Goal: Transaction & Acquisition: Purchase product/service

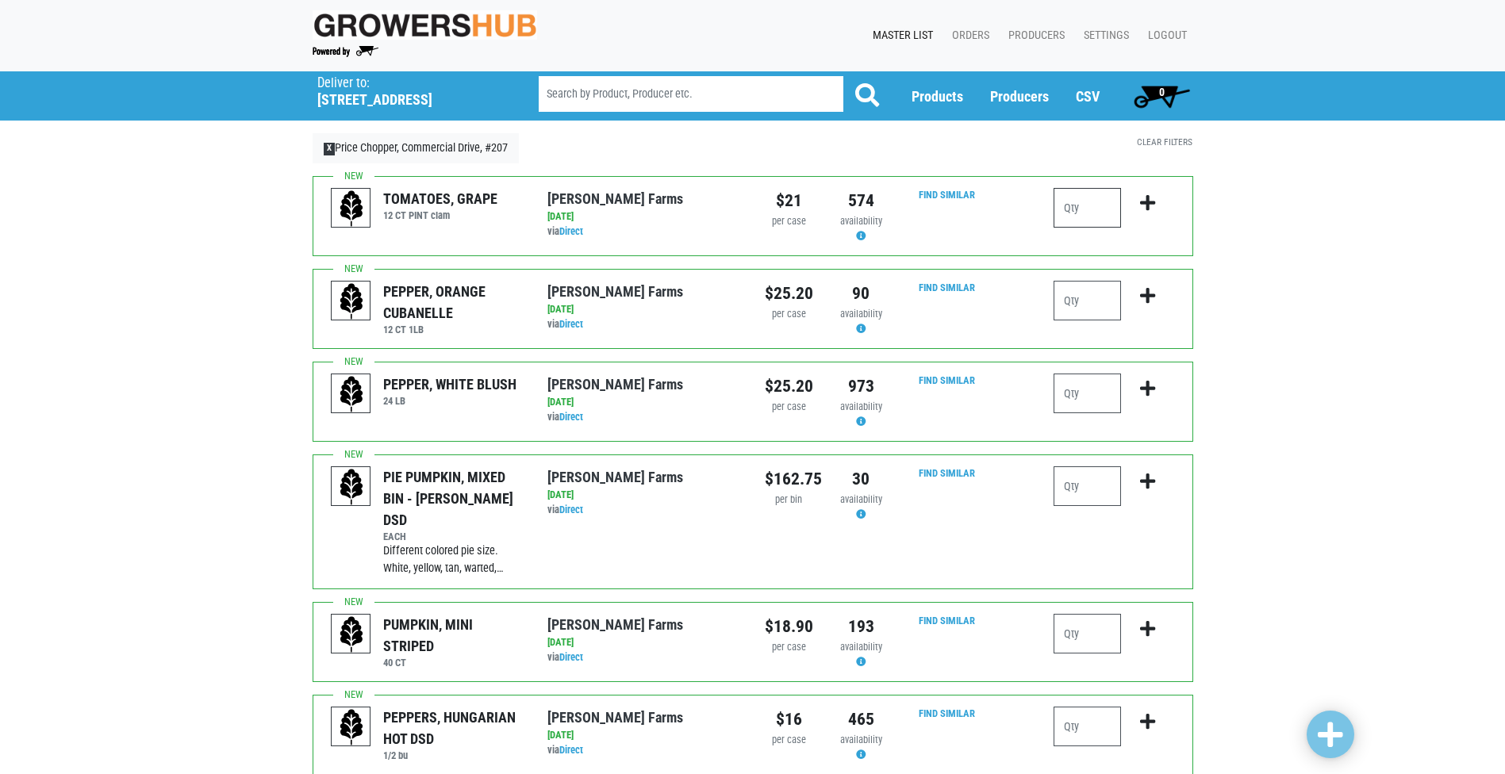
click at [1096, 206] on input "number" at bounding box center [1086, 208] width 67 height 40
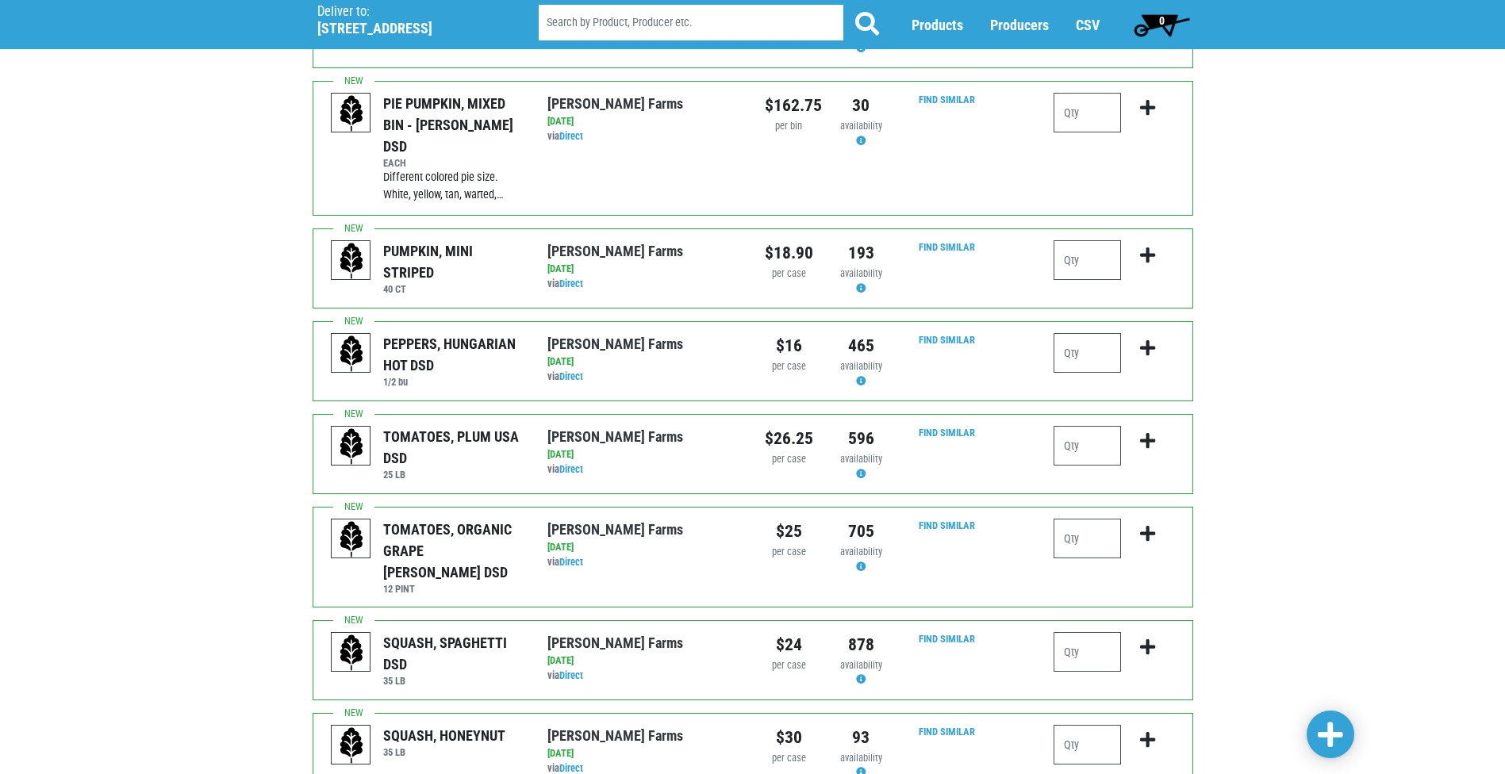
scroll to position [397, 0]
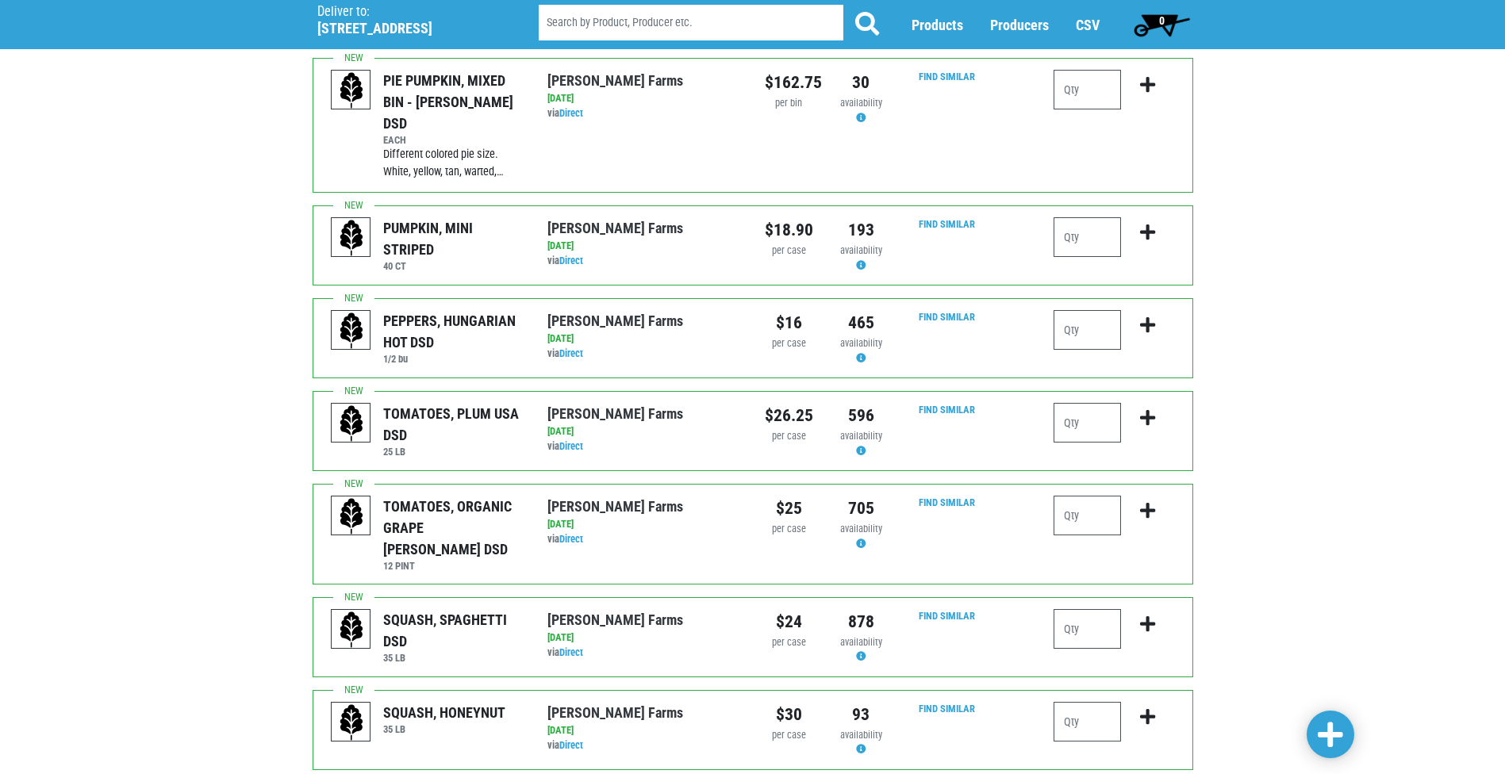
type input "1"
click at [1077, 408] on input "number" at bounding box center [1086, 423] width 67 height 40
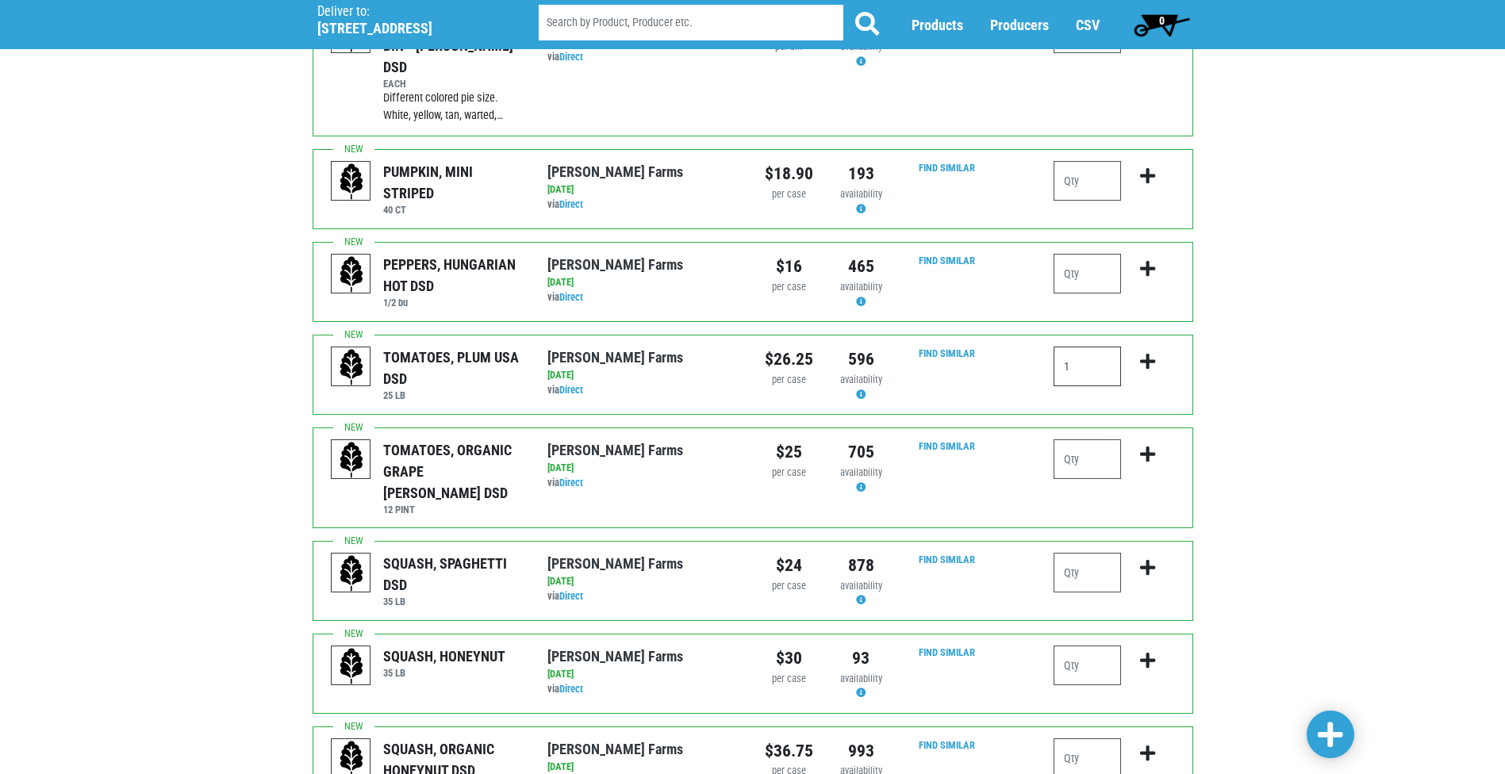
scroll to position [476, 0]
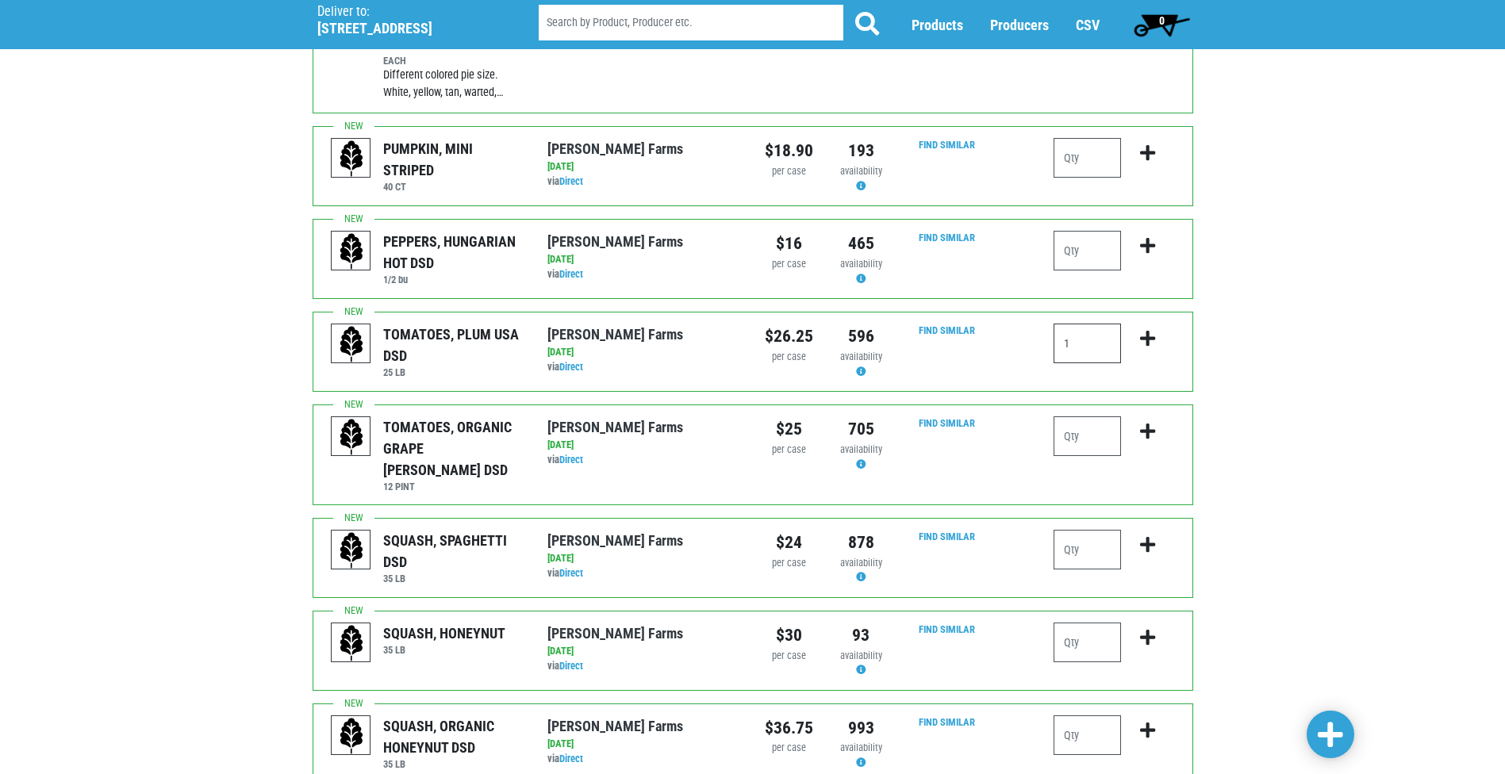
type input "1"
click at [1093, 416] on input "number" at bounding box center [1086, 436] width 67 height 40
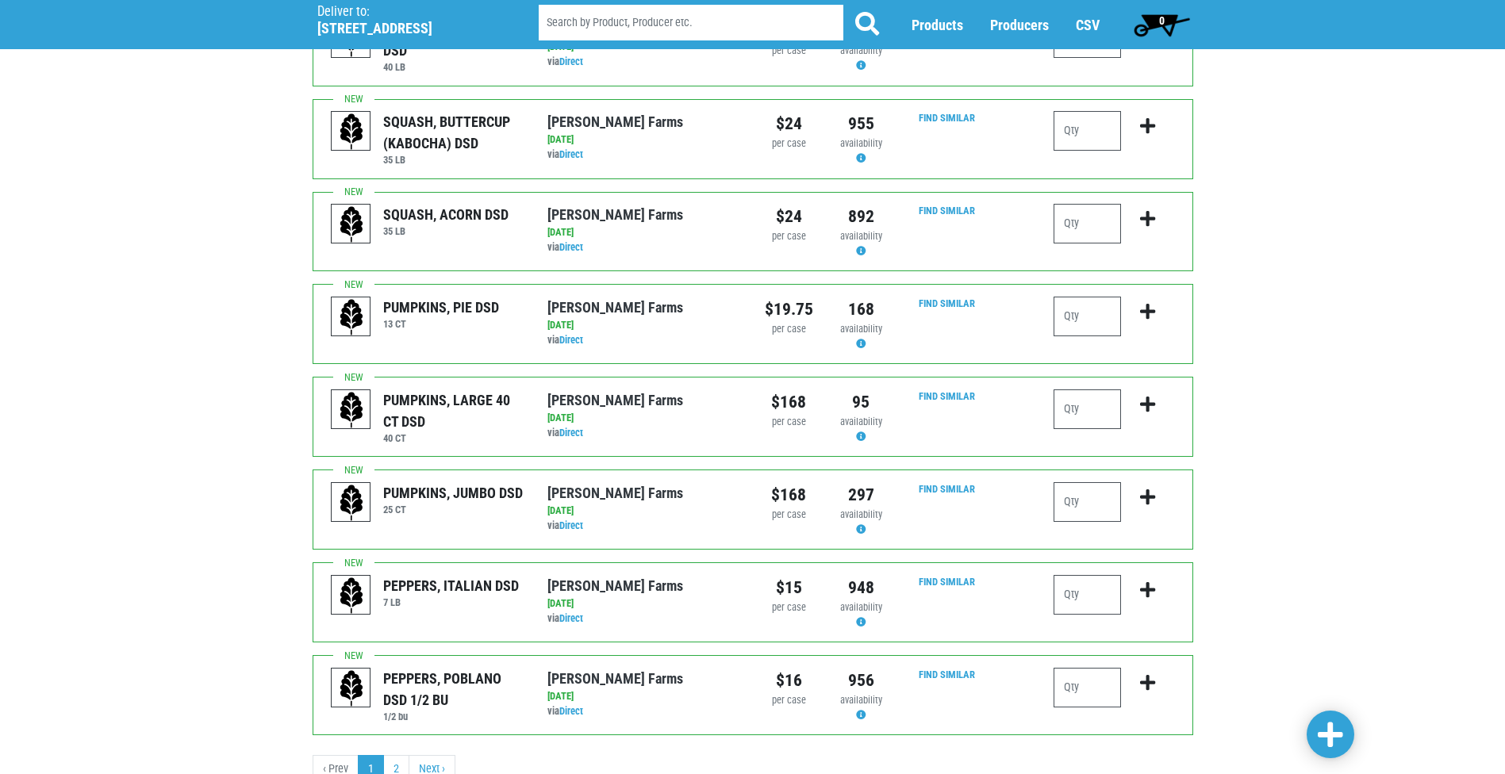
scroll to position [1379, 0]
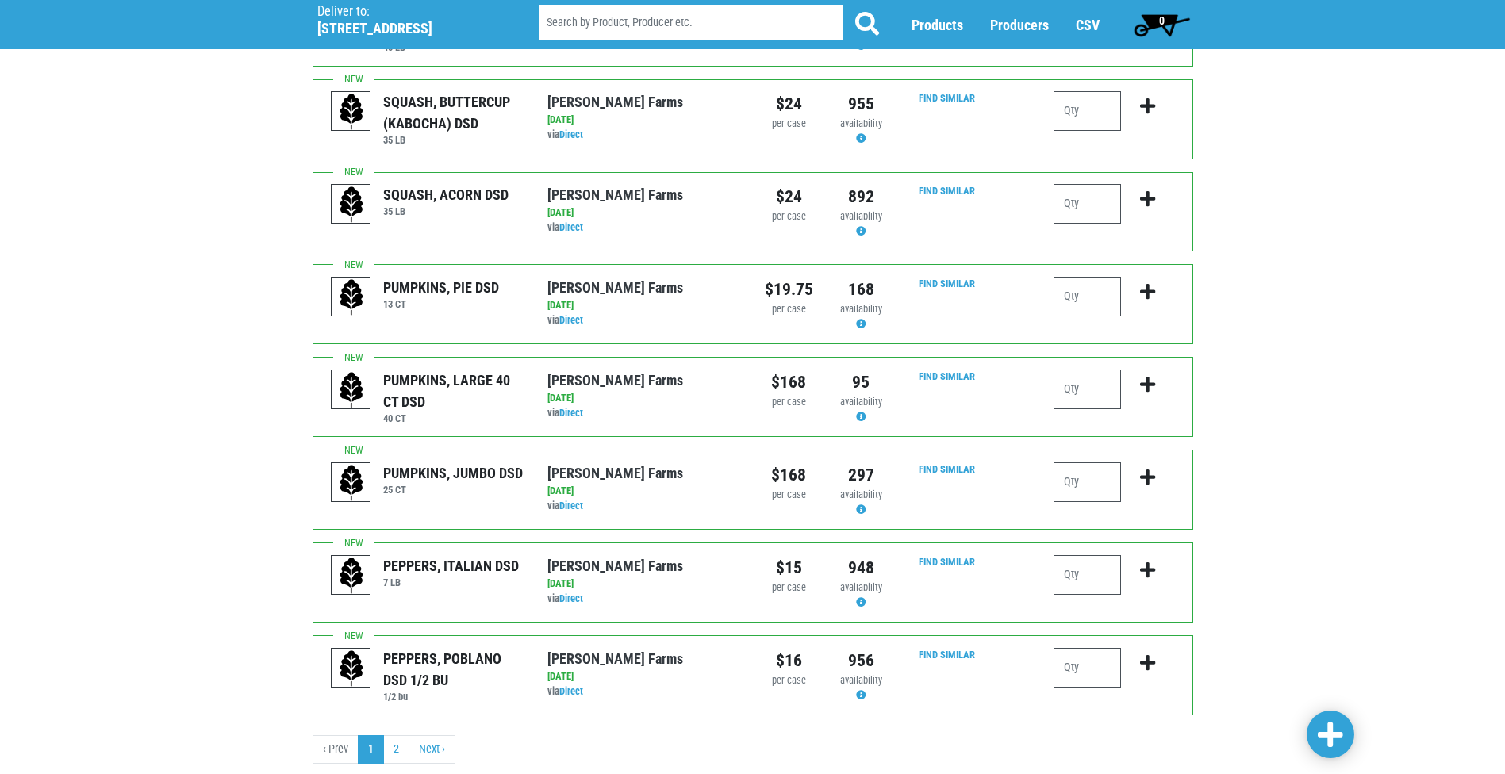
type input "1"
click at [1343, 723] on link at bounding box center [1330, 735] width 48 height 48
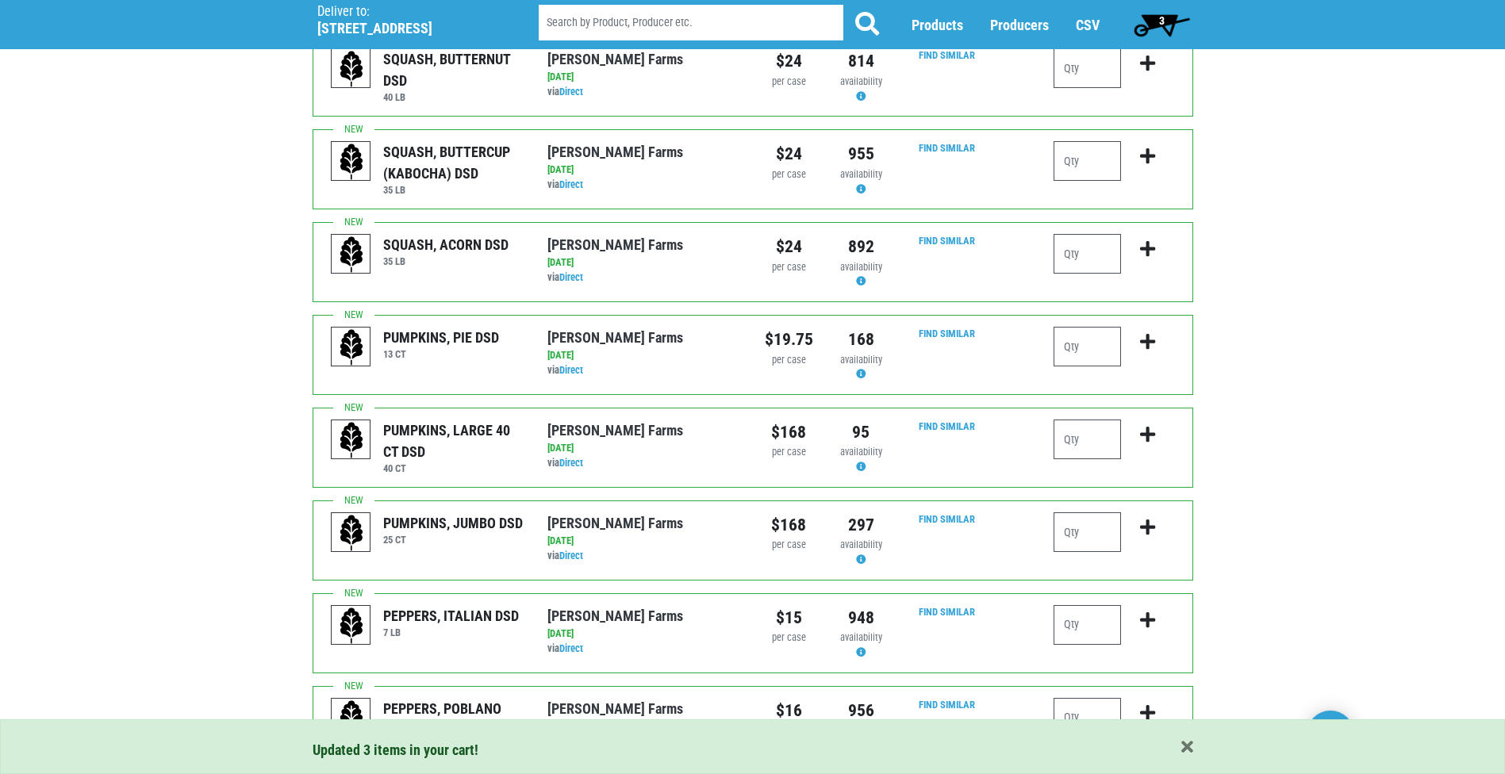
scroll to position [1449, 0]
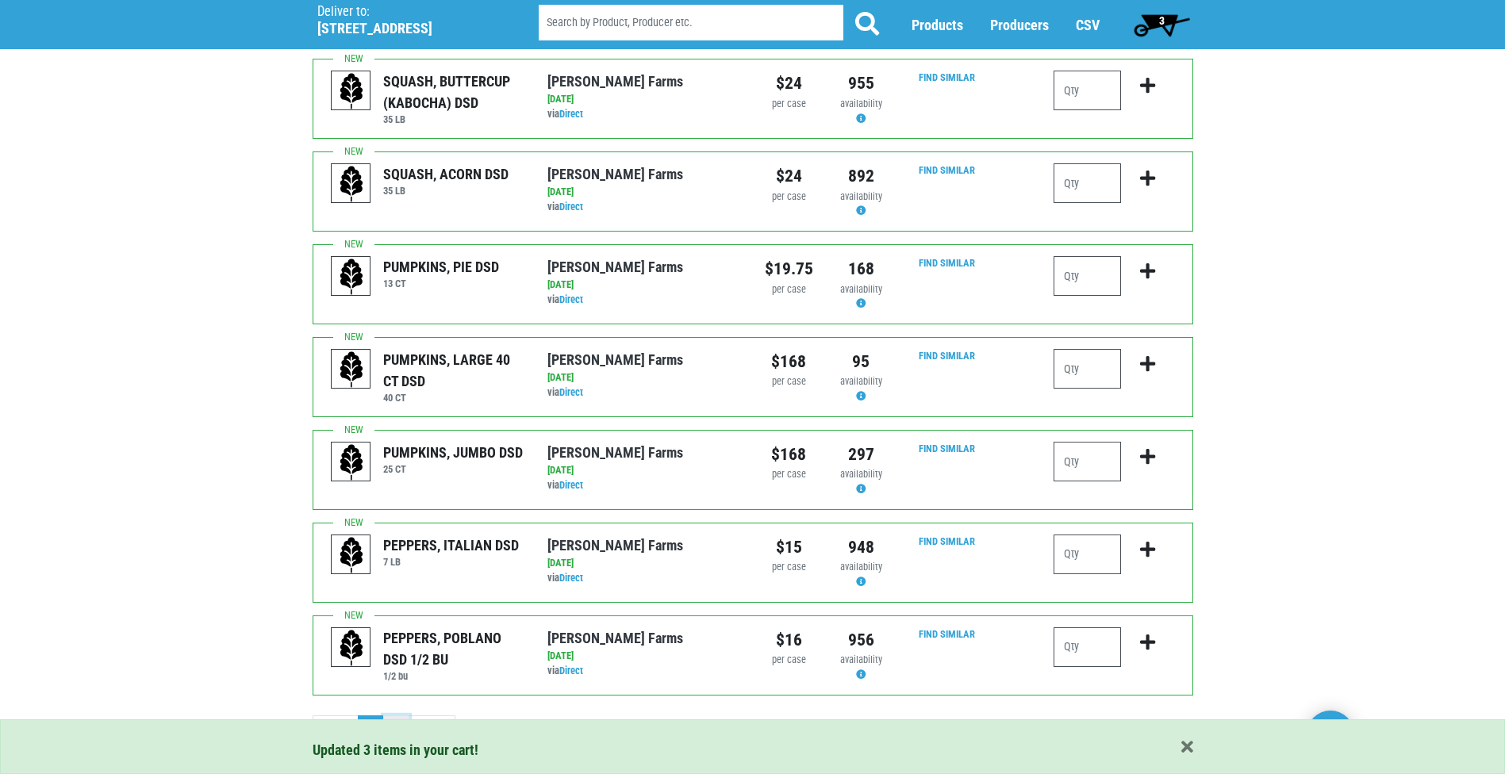
click at [389, 715] on link "2" at bounding box center [396, 729] width 26 height 29
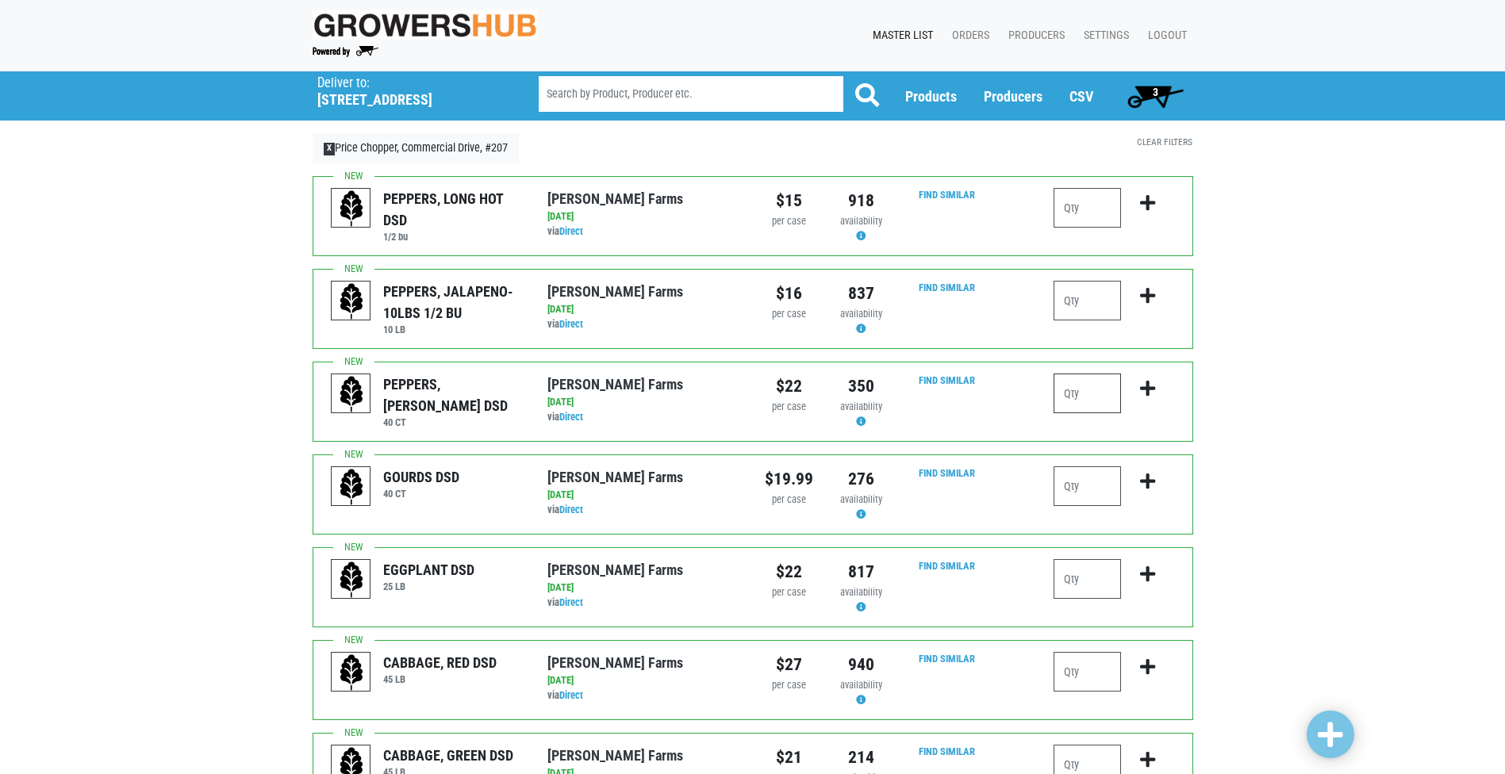
click at [1096, 391] on input "number" at bounding box center [1086, 394] width 67 height 40
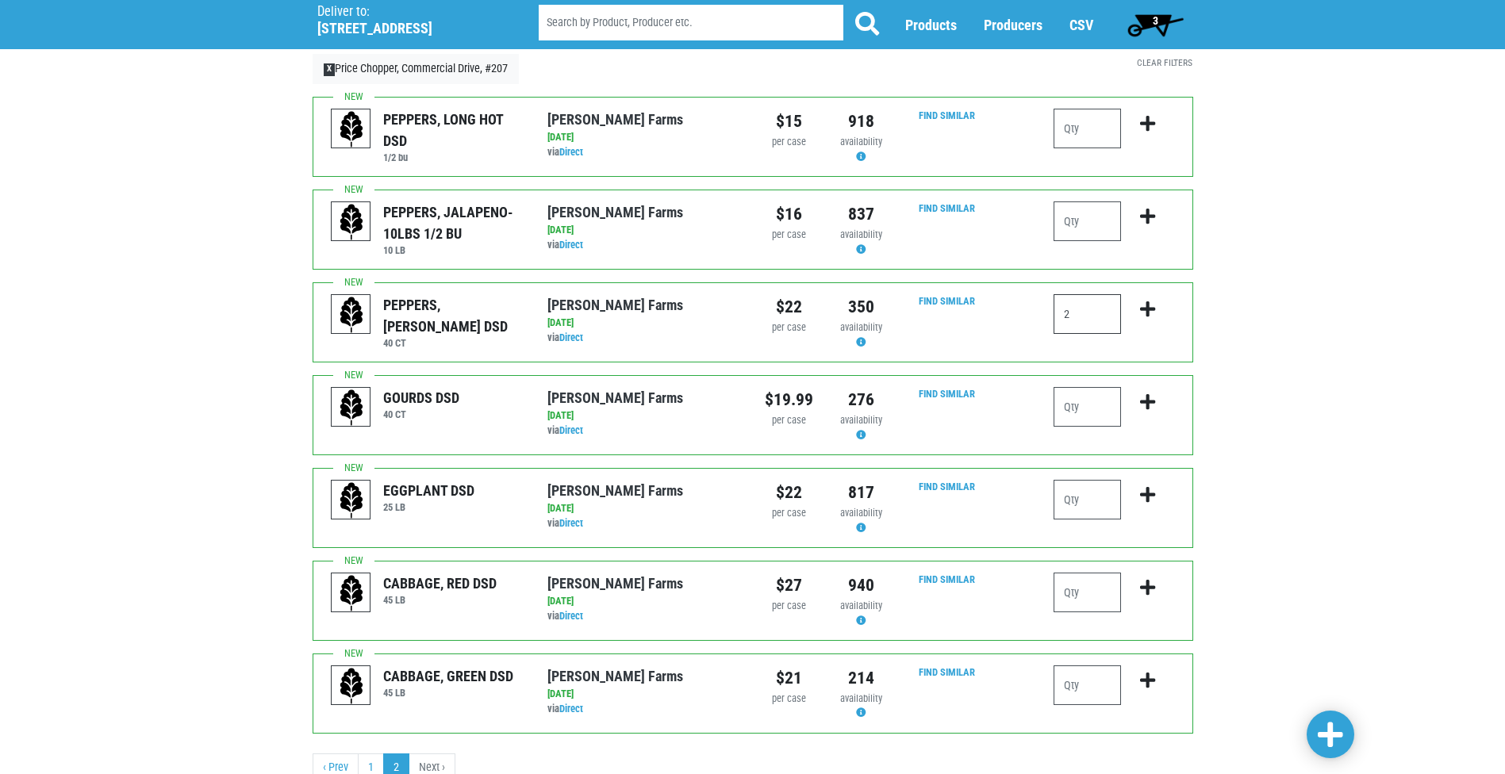
scroll to position [140, 0]
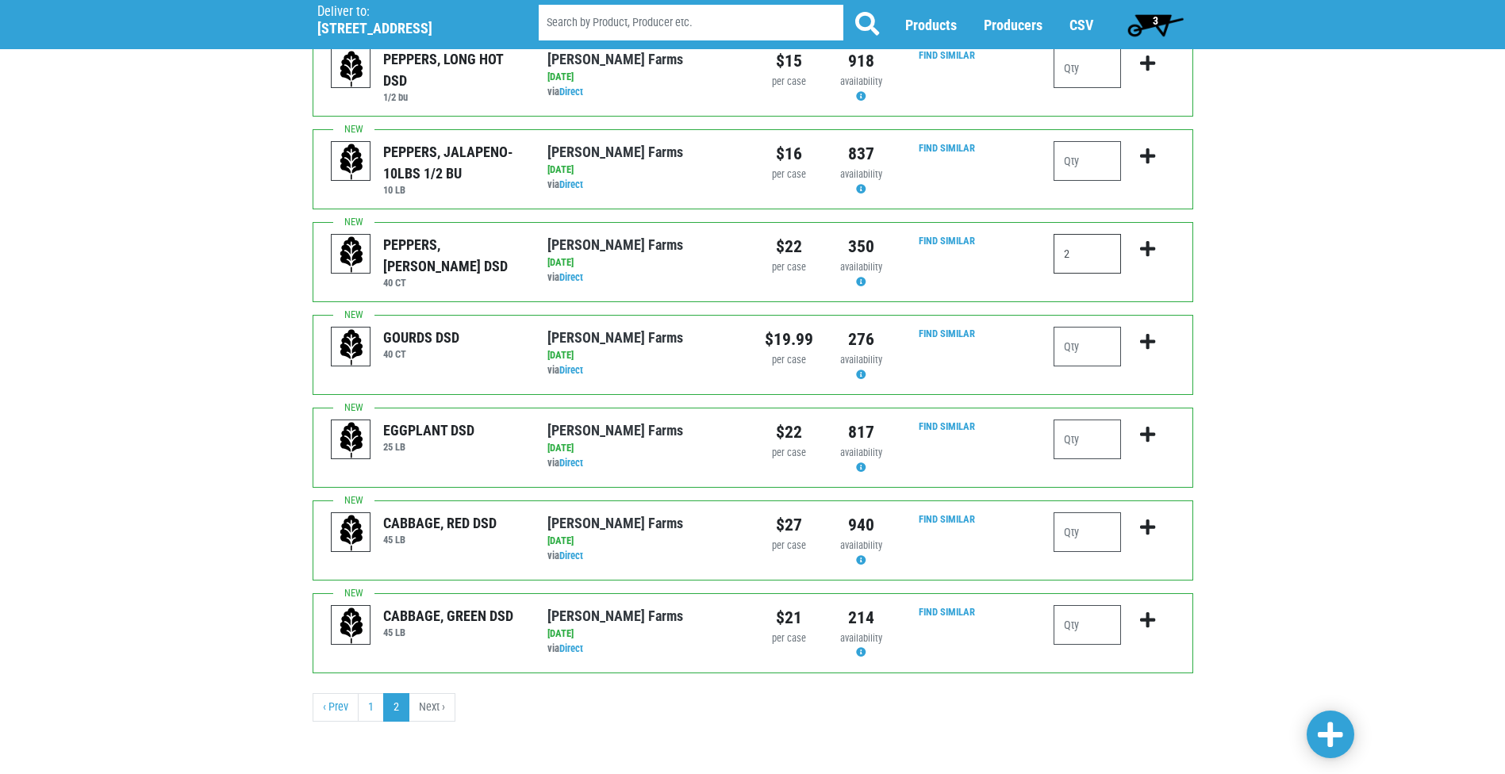
type input "2"
click at [1331, 735] on span at bounding box center [1330, 735] width 25 height 29
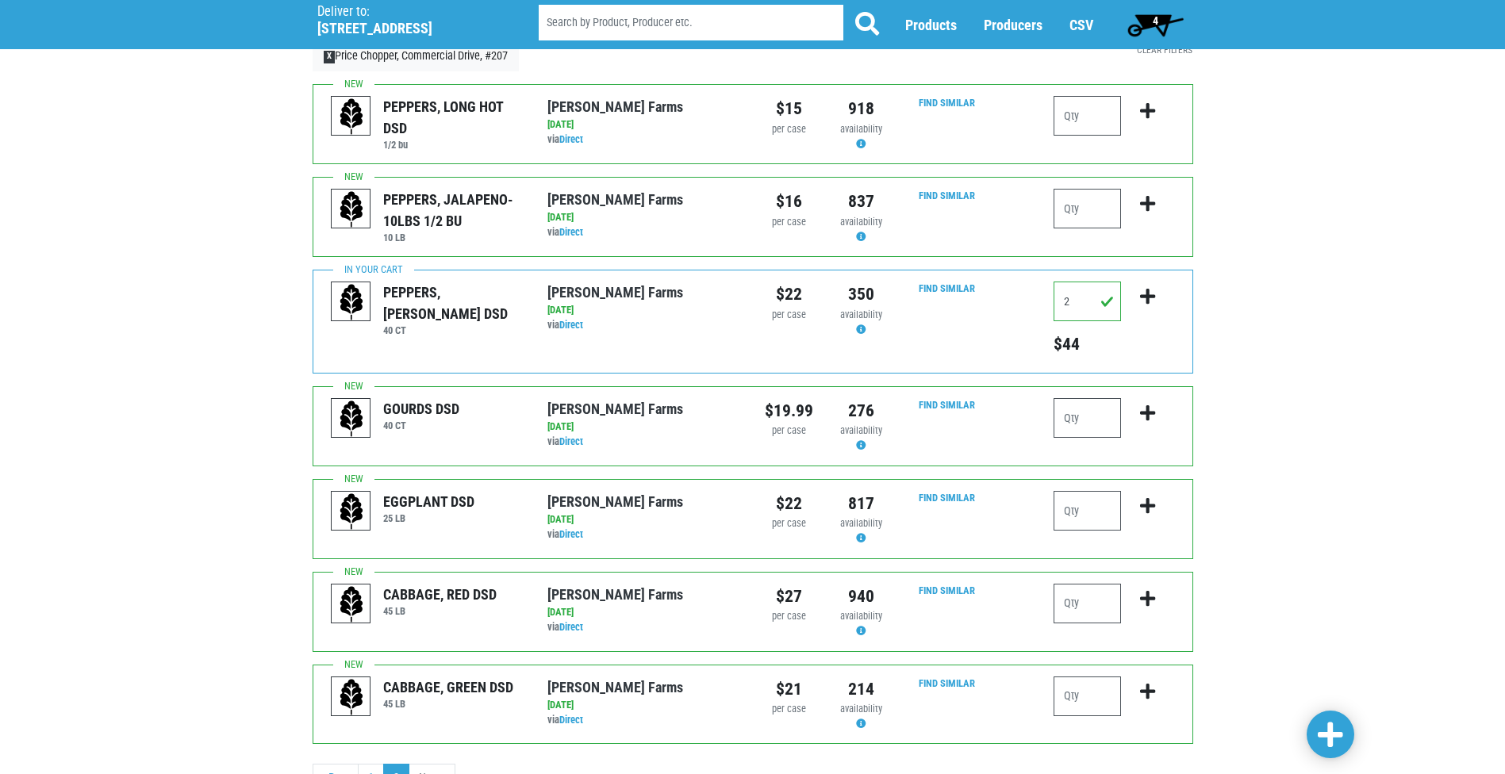
scroll to position [0, 0]
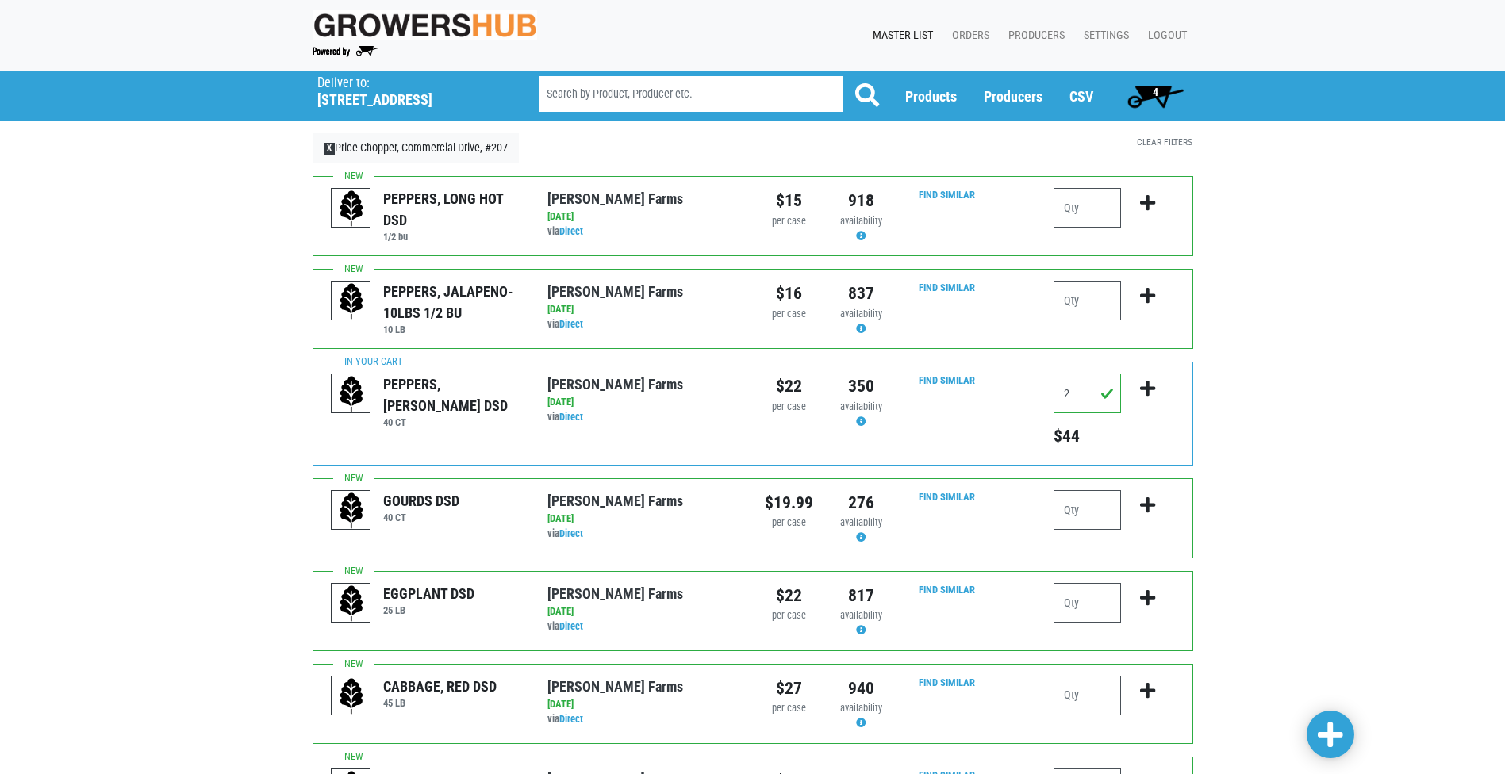
click at [1337, 724] on span at bounding box center [1330, 735] width 25 height 29
click at [1143, 94] on span "4" at bounding box center [1155, 96] width 71 height 32
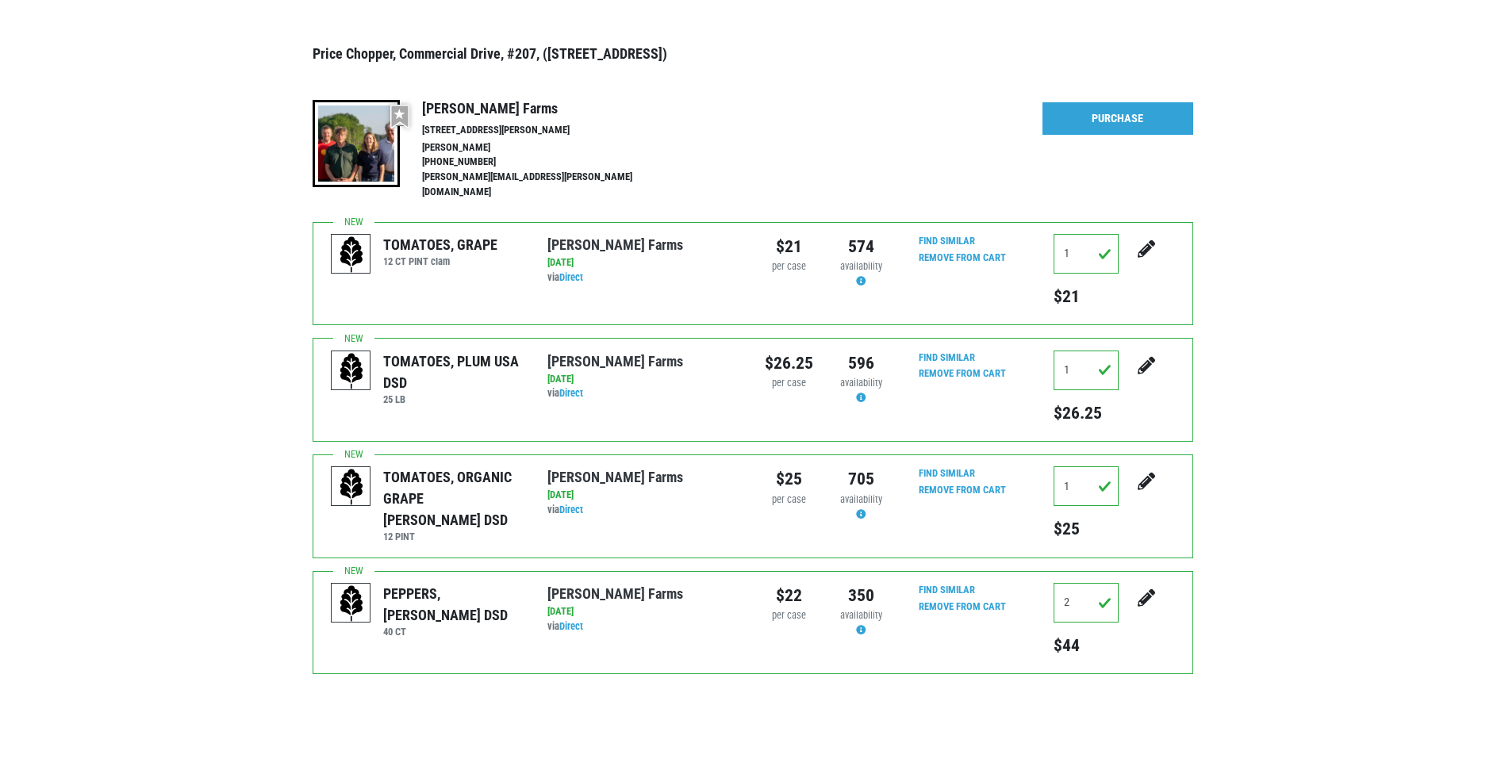
scroll to position [159, 0]
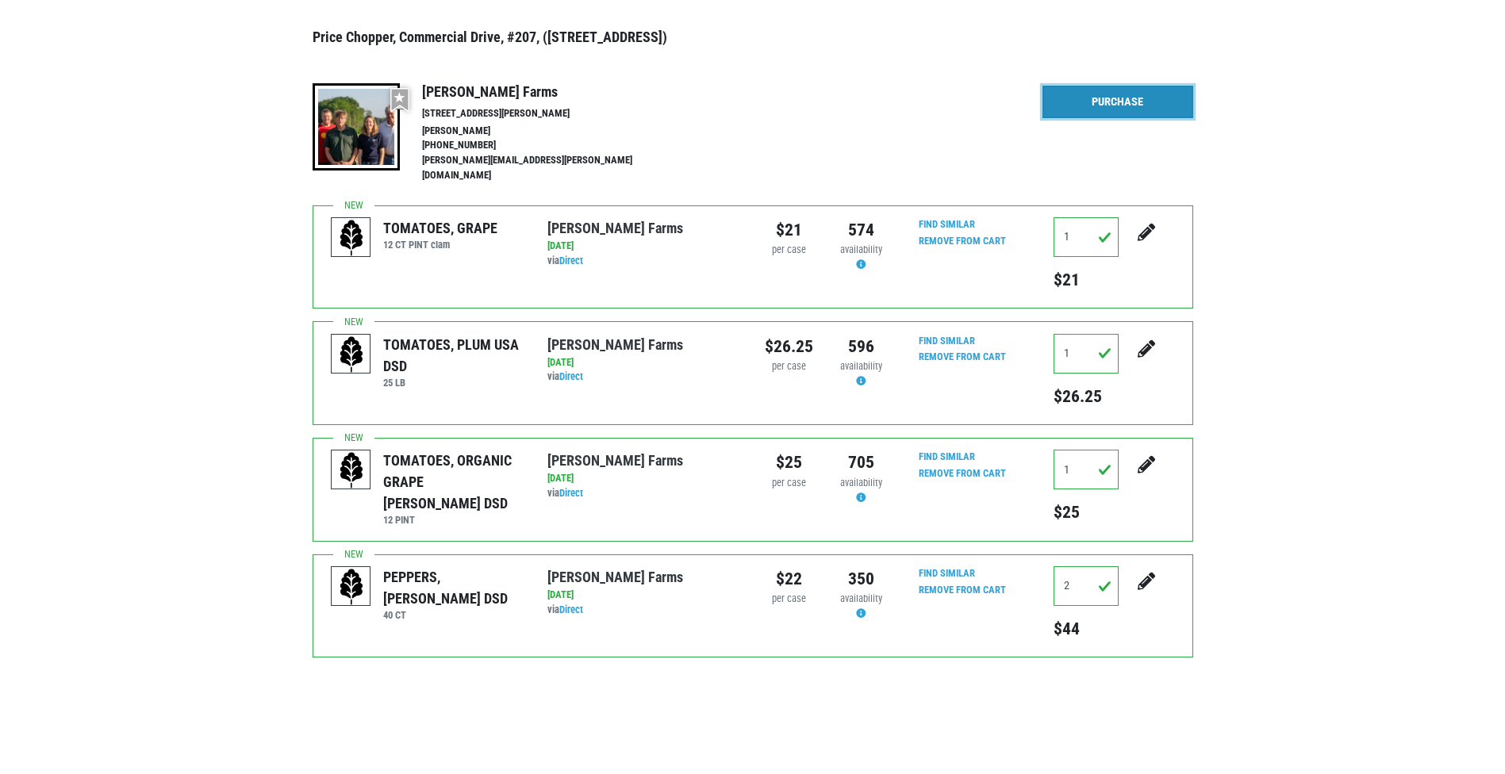
click at [1145, 93] on link "Purchase" at bounding box center [1117, 102] width 151 height 33
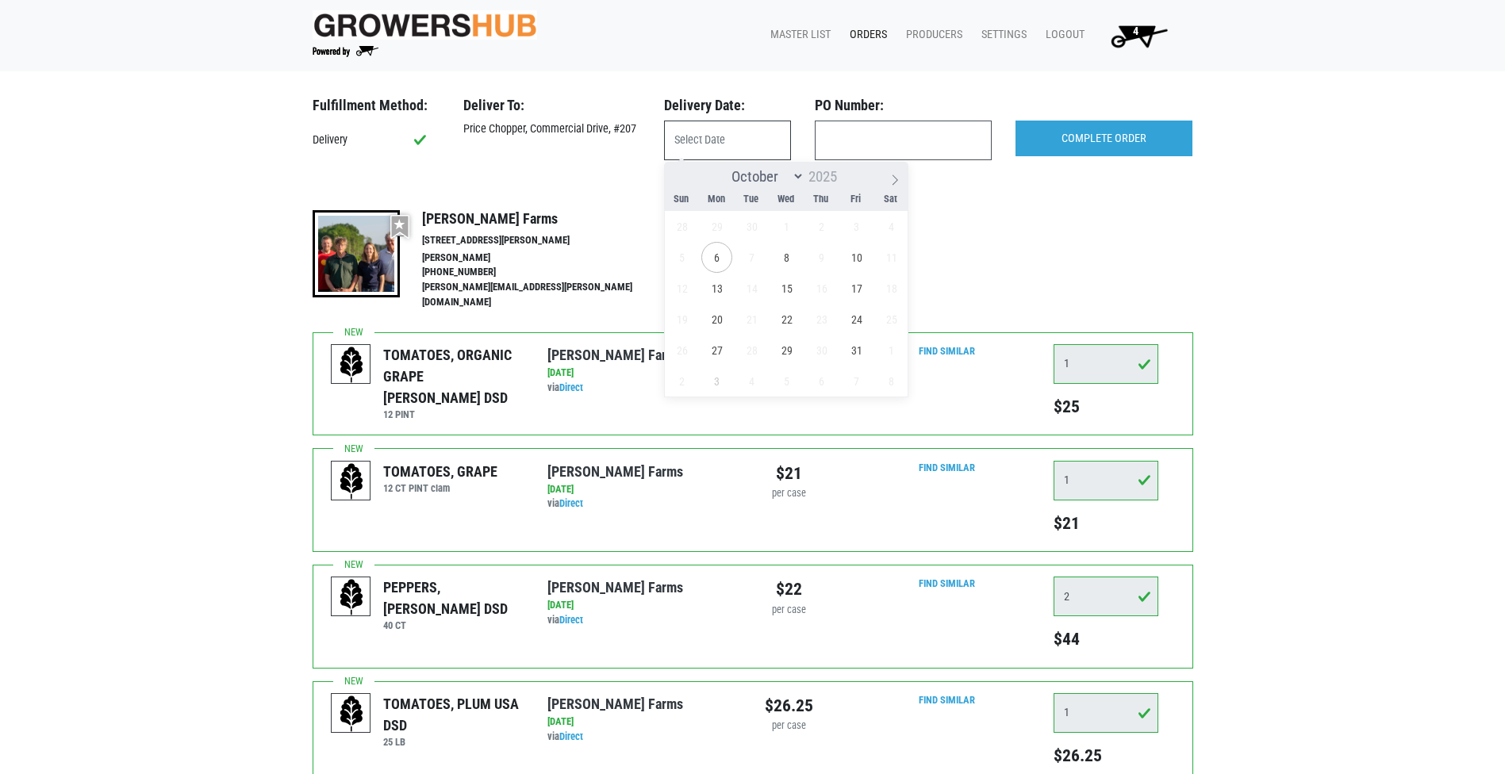
click at [712, 150] on input "text" at bounding box center [727, 141] width 127 height 40
click at [719, 259] on span "6" at bounding box center [716, 257] width 31 height 31
type input "[DATE]"
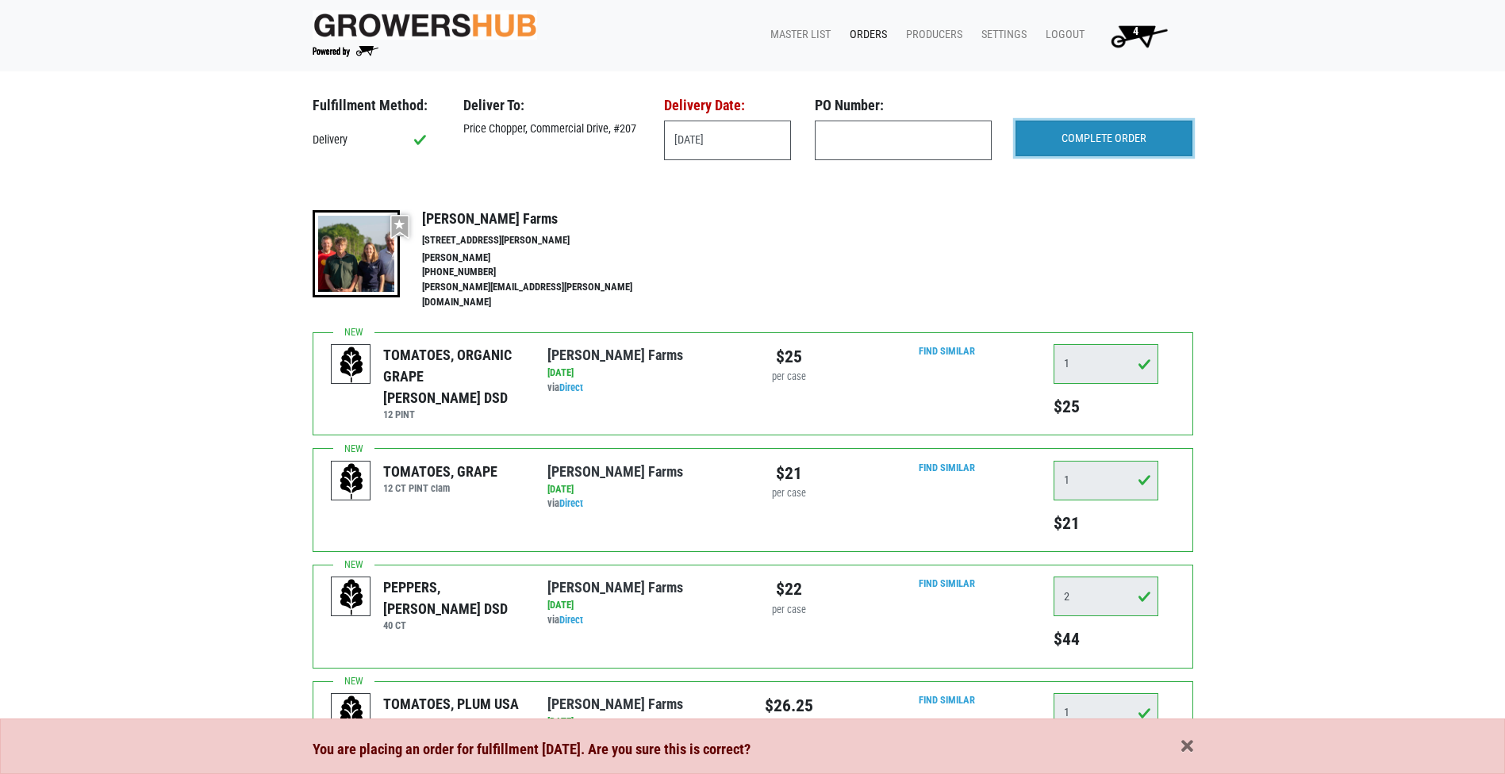
click at [1126, 126] on input "COMPLETE ORDER" at bounding box center [1103, 139] width 177 height 36
click at [1178, 748] on div "You are placing an order for fulfillment [DATE]. Are you sure this is correct?" at bounding box center [753, 749] width 880 height 22
click at [1192, 746] on span "button" at bounding box center [1187, 746] width 12 height 17
